Goal: Information Seeking & Learning: Learn about a topic

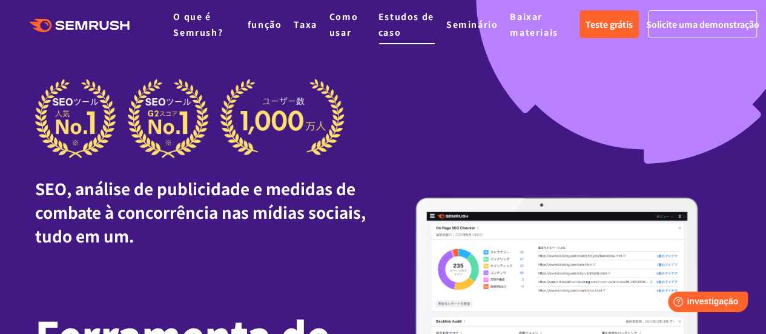
click at [409, 27] on li "Estudos de caso" at bounding box center [406, 23] width 56 height 31
click at [414, 20] on font "Estudos de caso" at bounding box center [406, 24] width 56 height 28
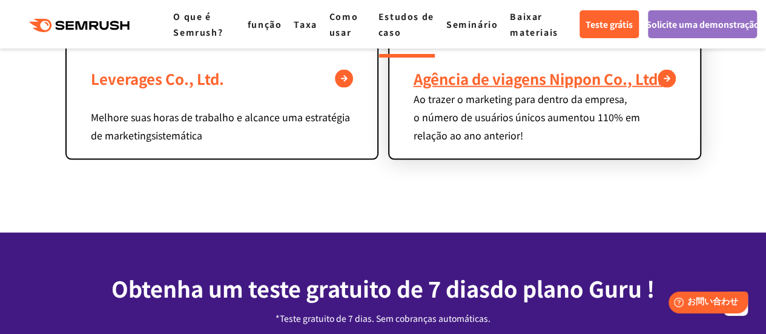
scroll to position [1271, 0]
